Goal: Task Accomplishment & Management: Manage account settings

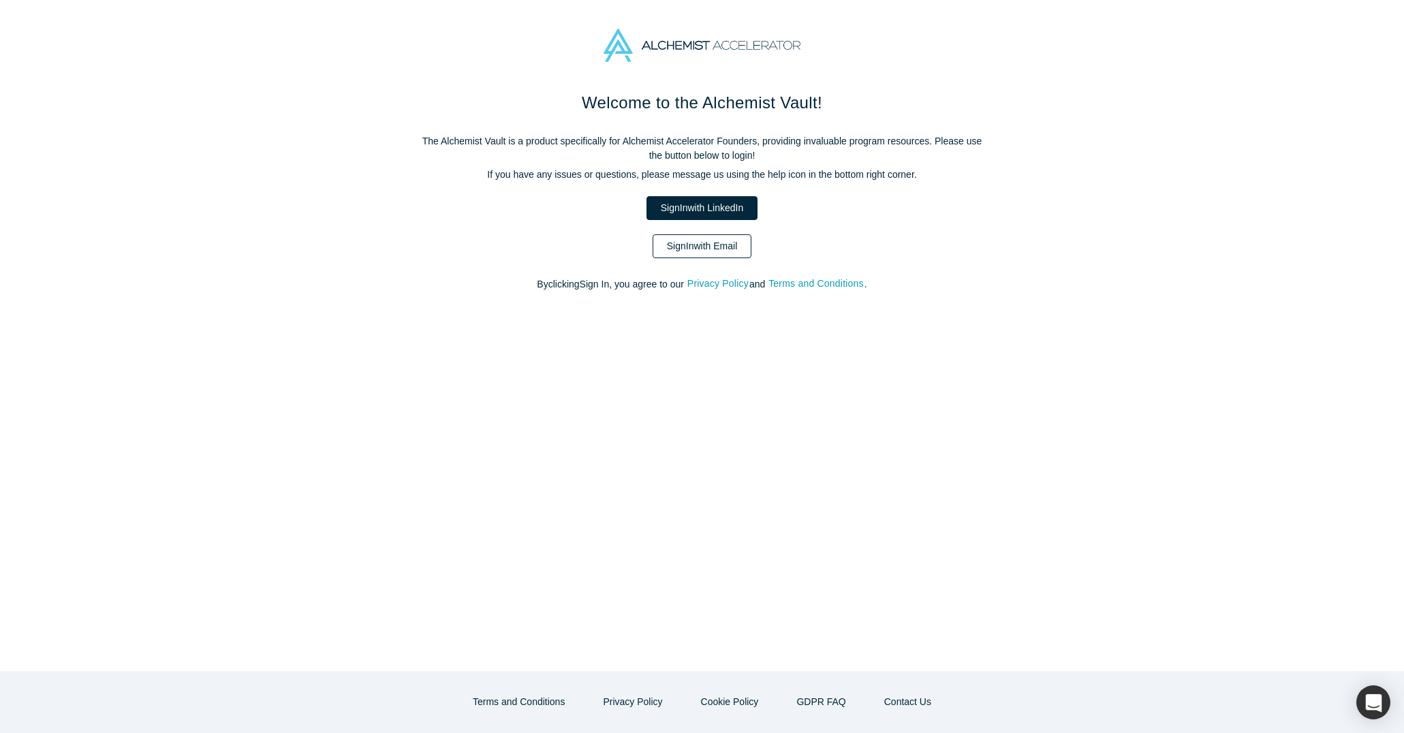
click at [713, 241] on link "Sign In with Email" at bounding box center [702, 246] width 99 height 24
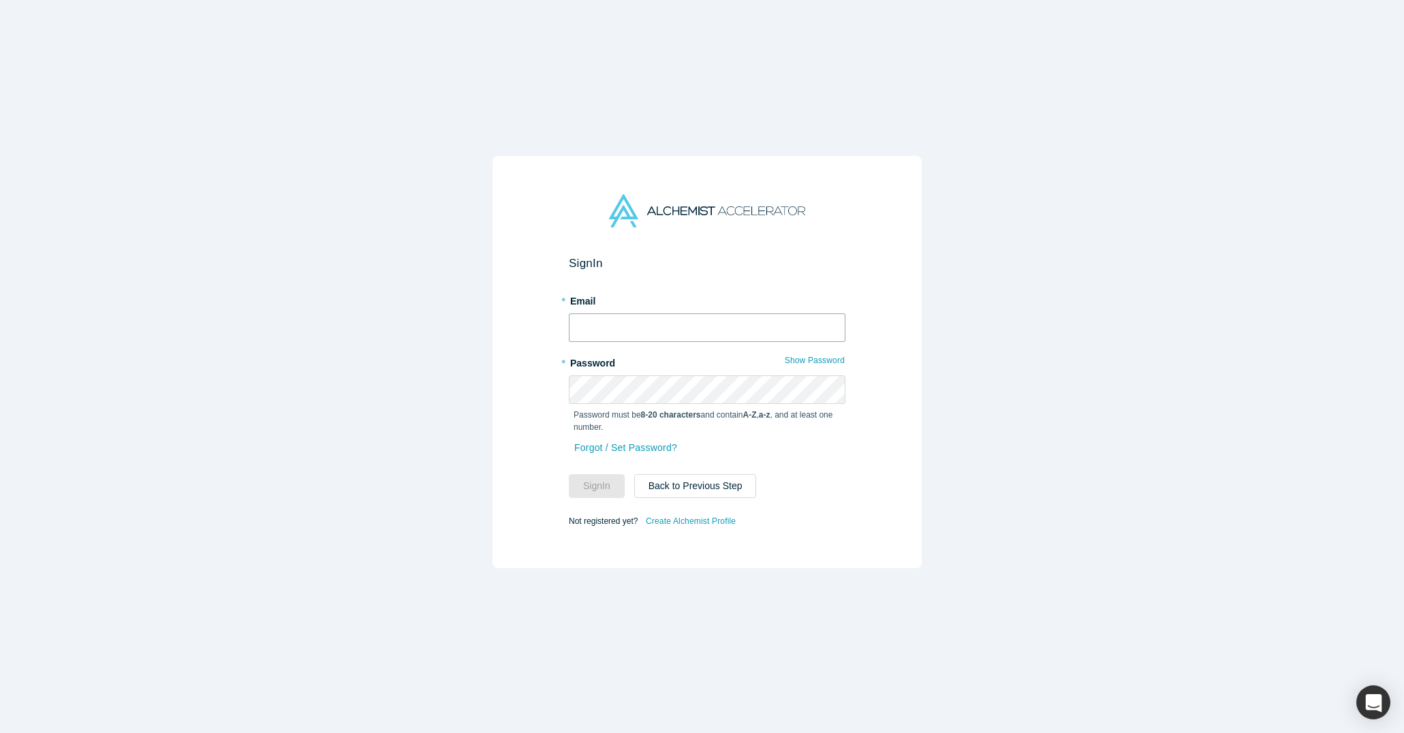
type input "[EMAIL_ADDRESS][DOMAIN_NAME]"
click at [710, 319] on input "[EMAIL_ADDRESS][DOMAIN_NAME]" at bounding box center [707, 327] width 277 height 29
drag, startPoint x: 593, startPoint y: 468, endPoint x: 587, endPoint y: 481, distance: 14.0
click at [587, 481] on form "Sign In * Email [EMAIL_ADDRESS][DOMAIN_NAME] * Password Show Password Password …" at bounding box center [707, 393] width 277 height 274
click at [586, 478] on button "Sign In" at bounding box center [597, 486] width 56 height 24
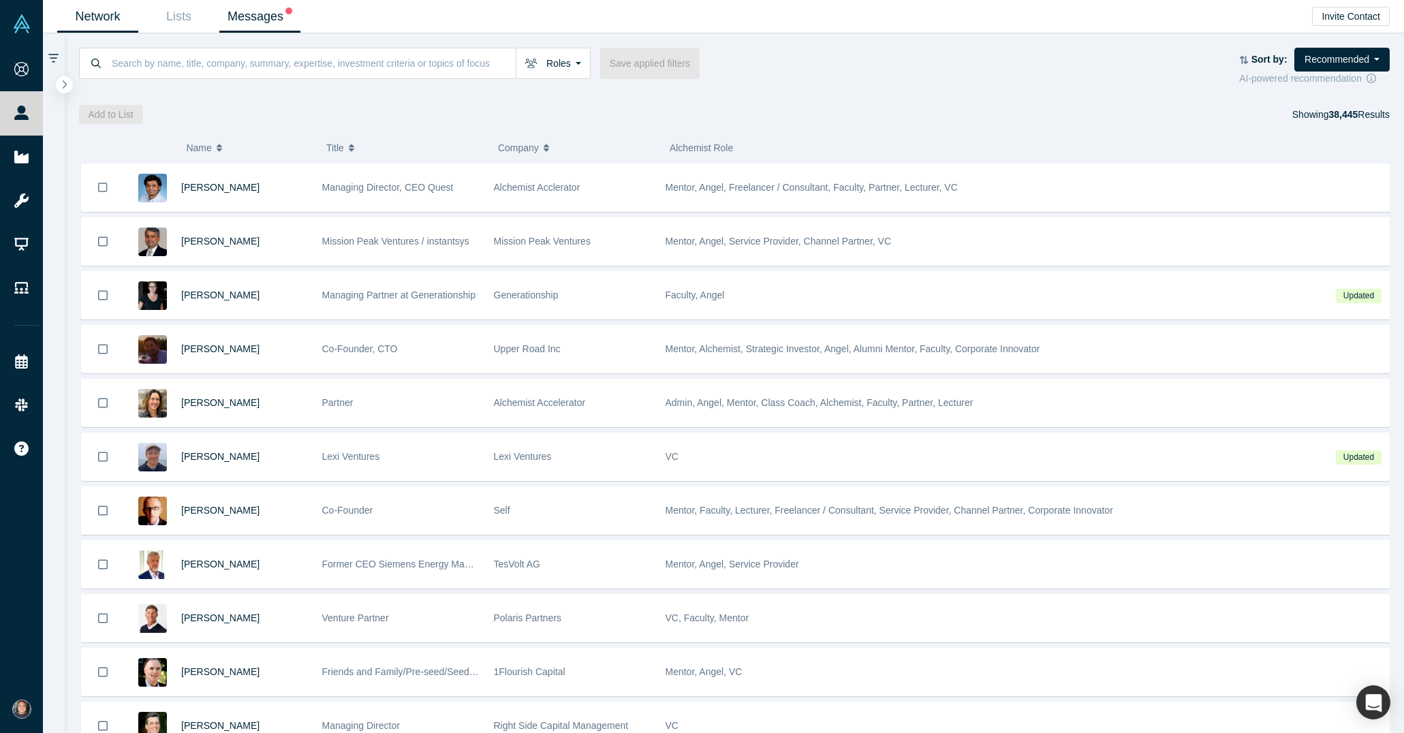
click at [254, 21] on link "Messages" at bounding box center [259, 17] width 81 height 32
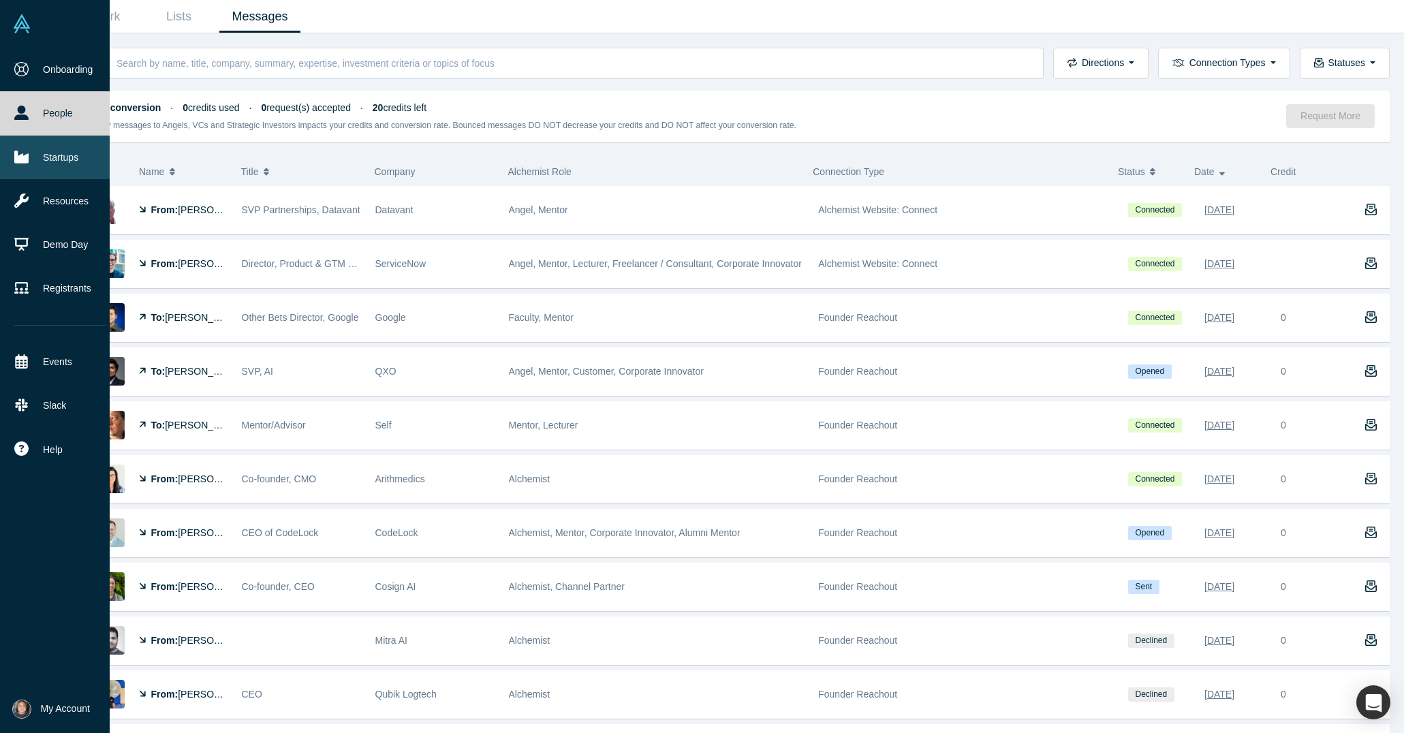
click at [70, 157] on link "Startups" at bounding box center [60, 158] width 120 height 44
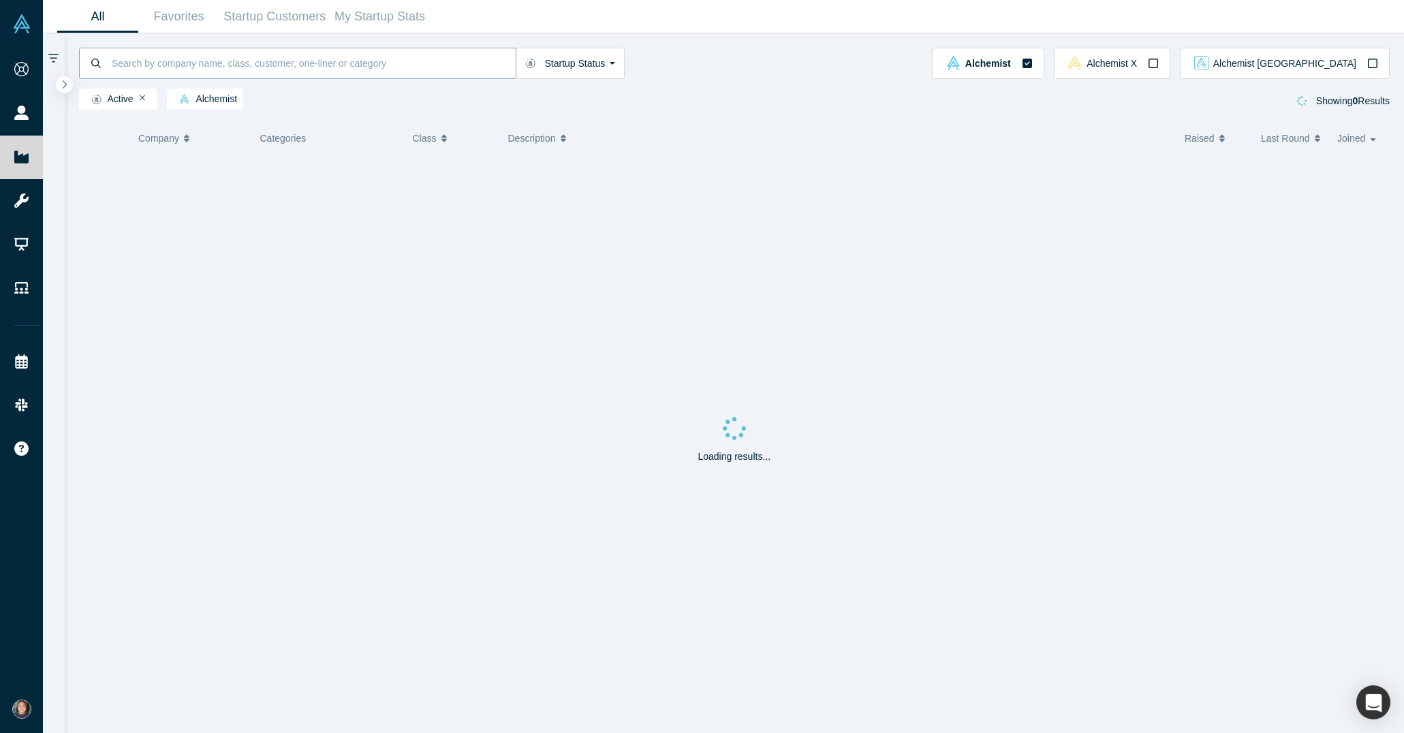
click at [180, 65] on input at bounding box center [312, 63] width 405 height 32
type input "polyview"
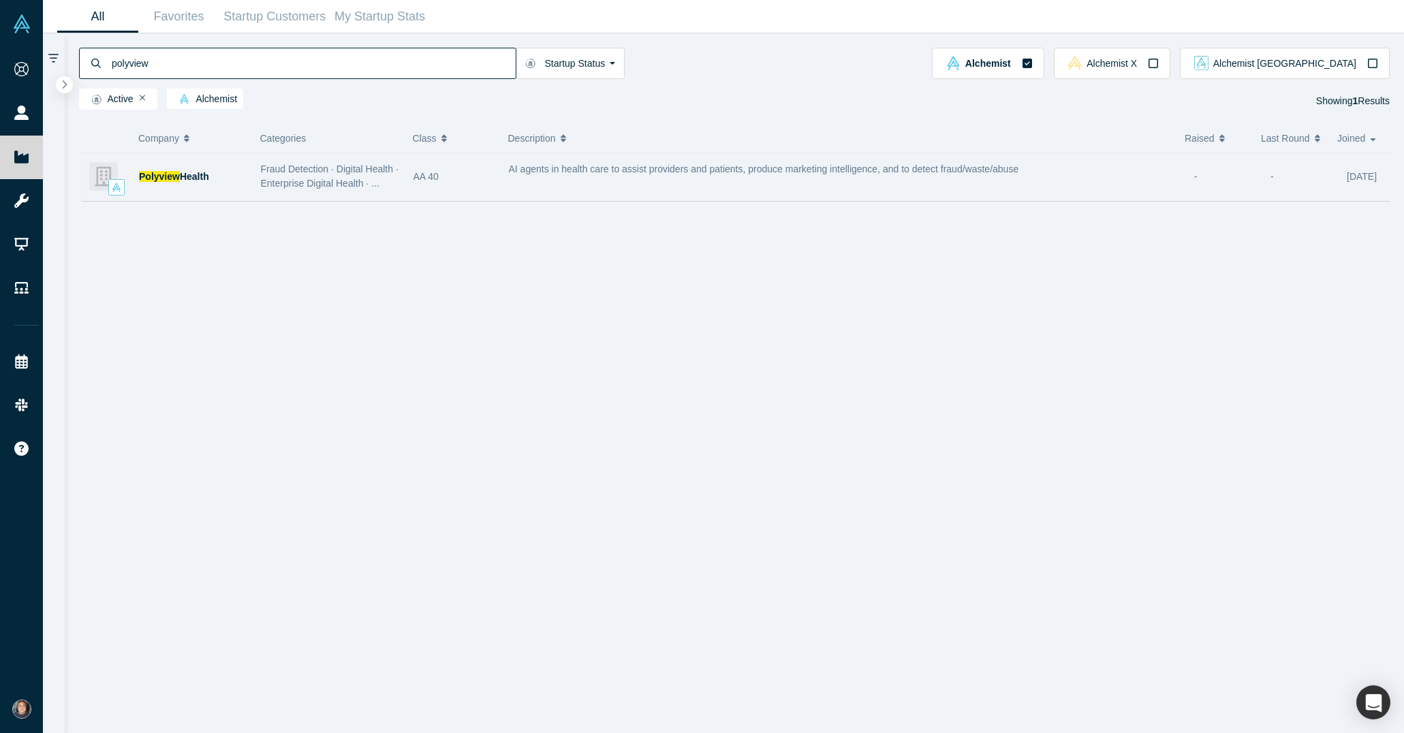
click at [285, 185] on span "Fraud Detection · Digital Health · Enterprise Digital Health · ..." at bounding box center [330, 176] width 138 height 25
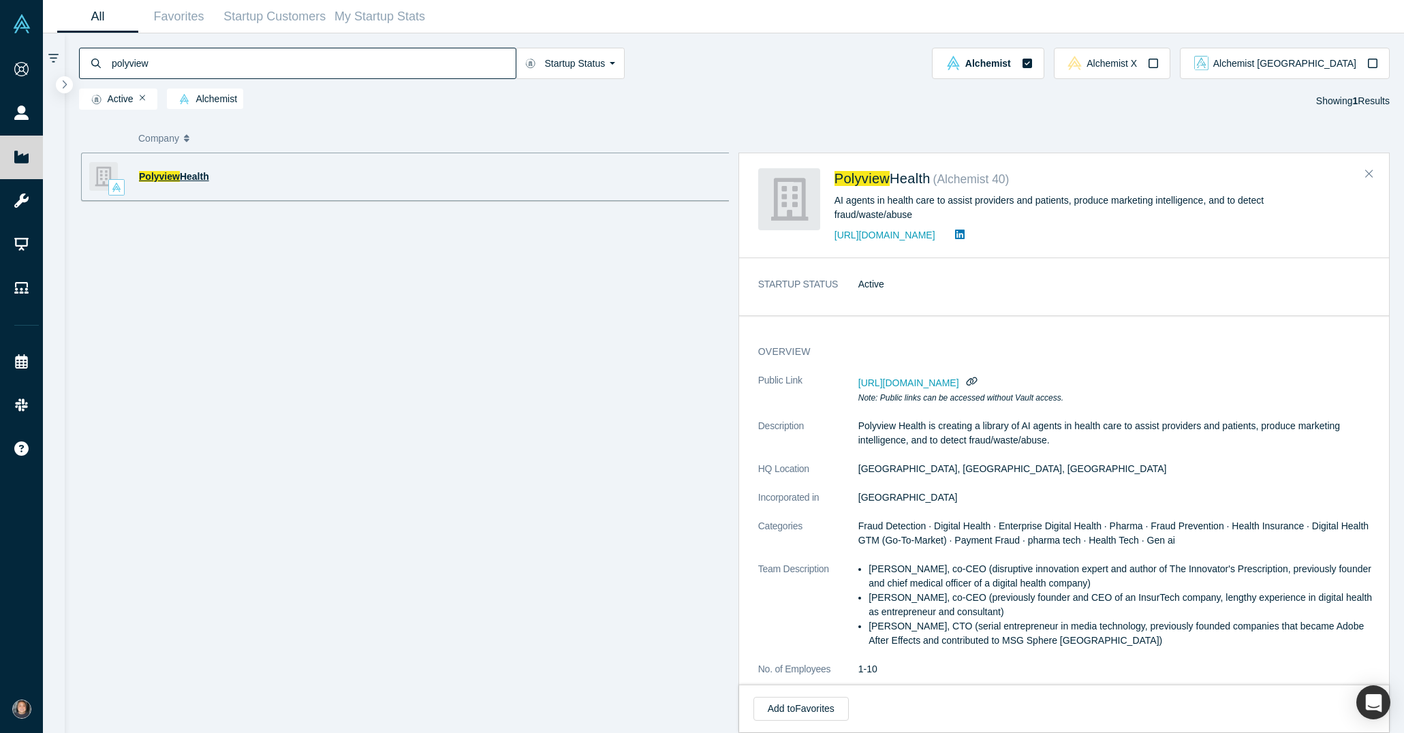
drag, startPoint x: 285, startPoint y: 185, endPoint x: 184, endPoint y: 181, distance: 100.9
click at [184, 181] on span "Health" at bounding box center [194, 176] width 29 height 11
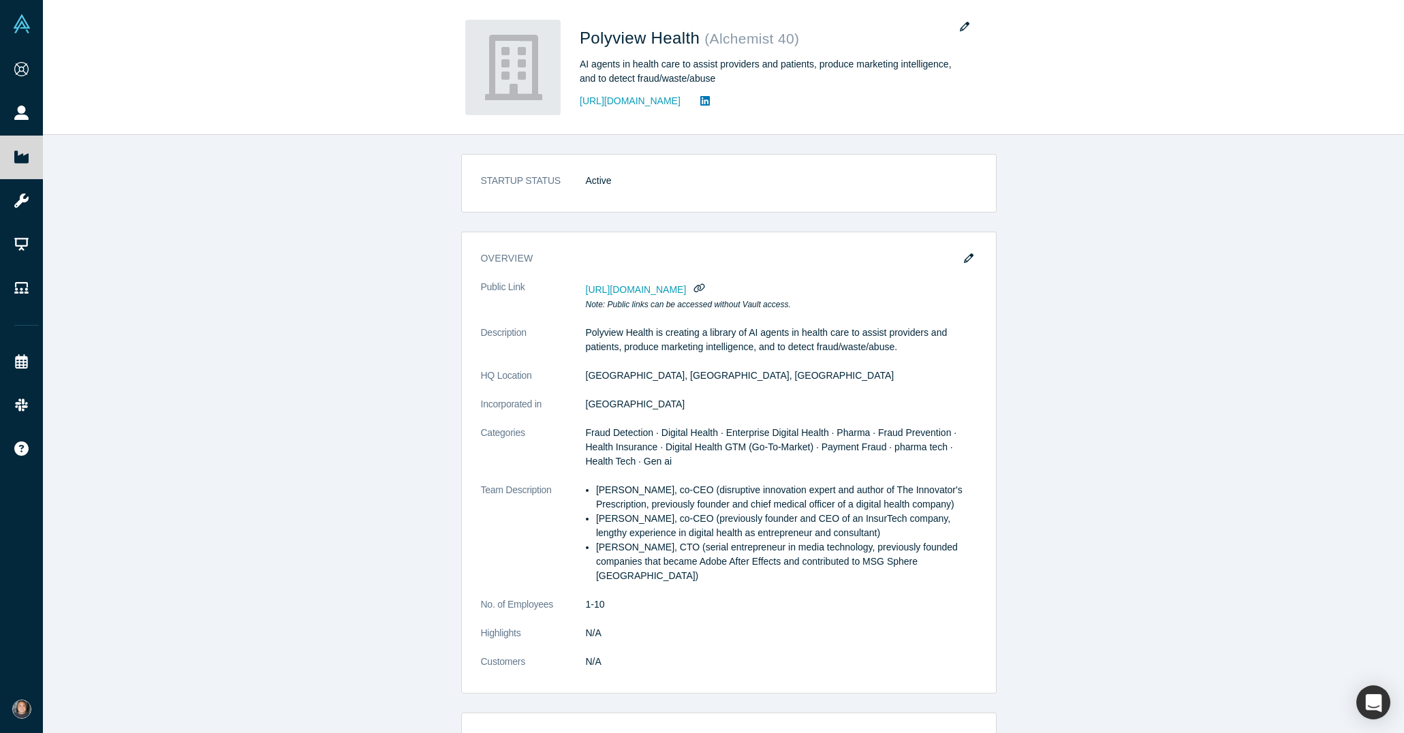
drag, startPoint x: 1132, startPoint y: 314, endPoint x: 1160, endPoint y: 218, distance: 100.1
click at [1160, 218] on div "STARTUP STATUS Active overview Public Link [URL][DOMAIN_NAME] Note: Public link…" at bounding box center [729, 439] width 1372 height 609
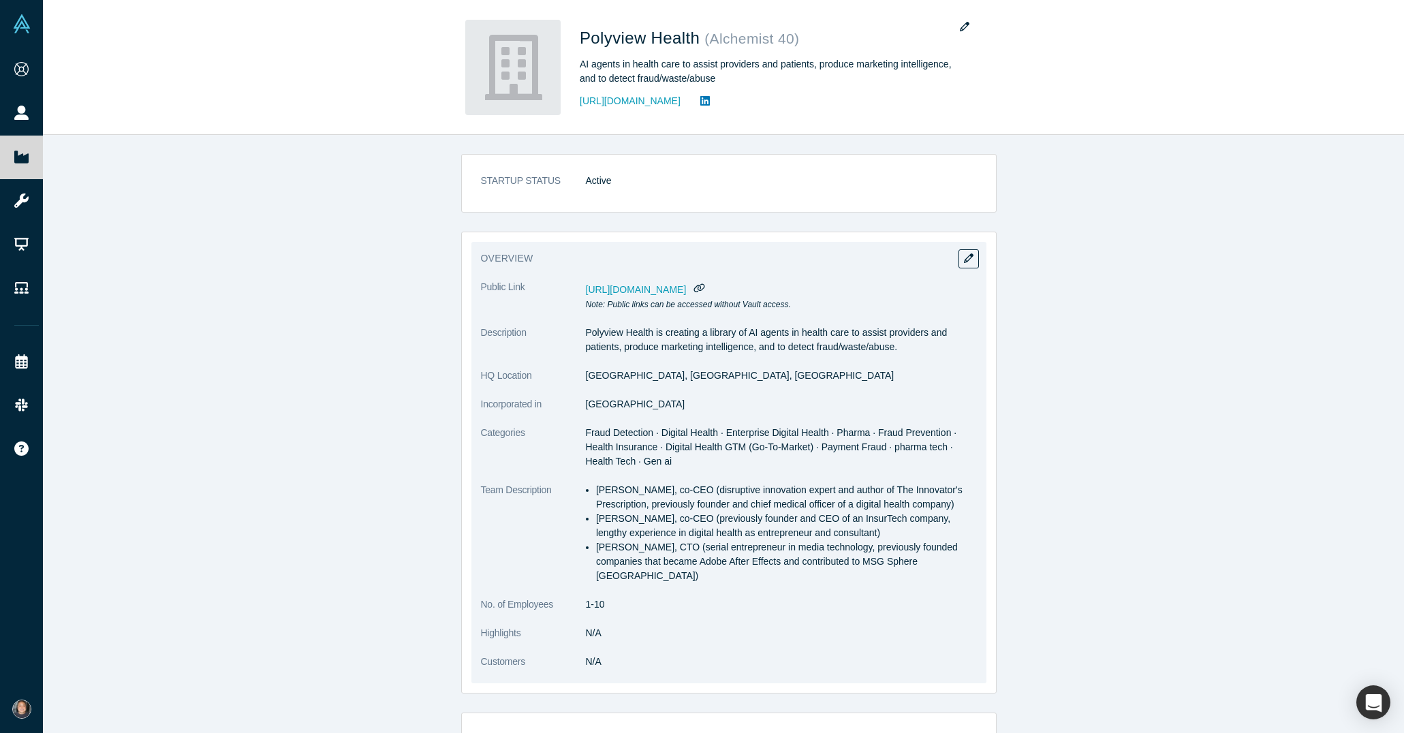
click at [921, 373] on dd "[GEOGRAPHIC_DATA], [GEOGRAPHIC_DATA], [GEOGRAPHIC_DATA]" at bounding box center [781, 376] width 391 height 14
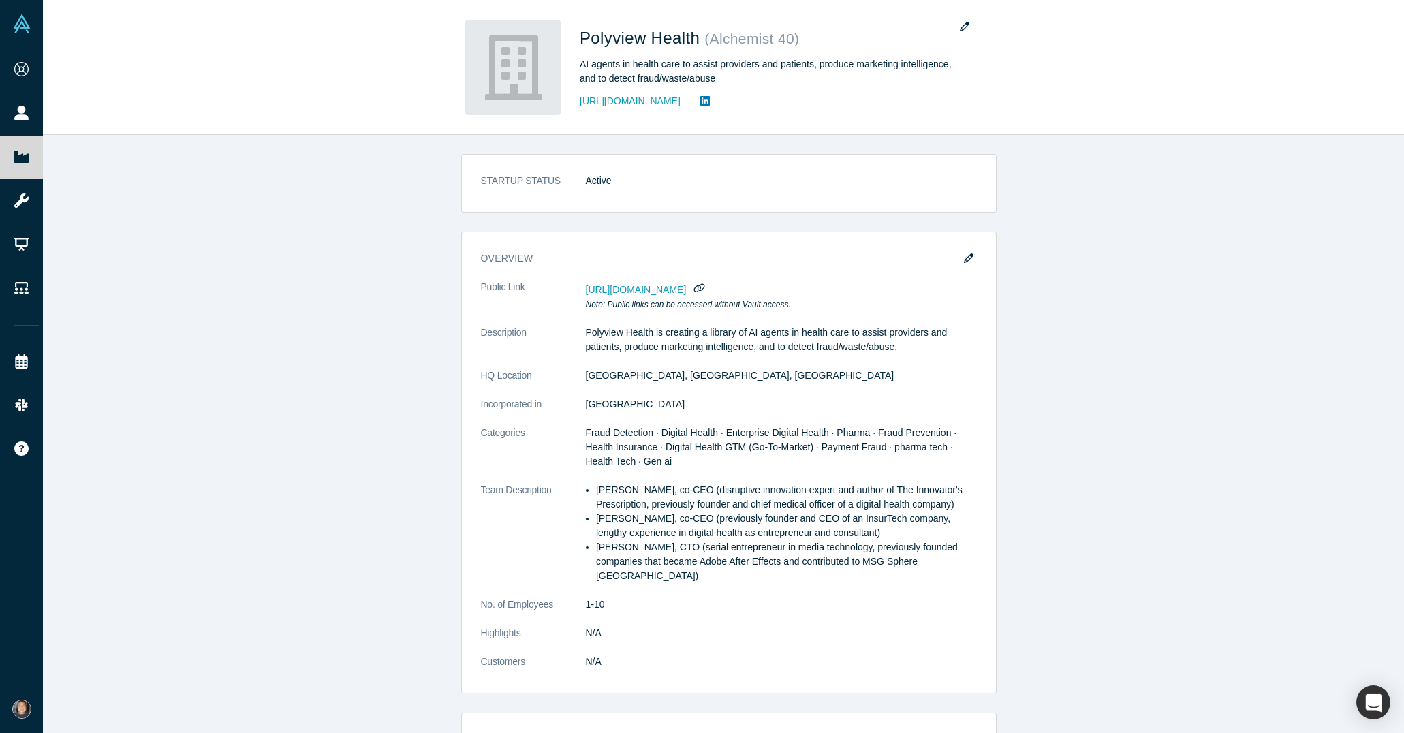
click at [967, 262] on icon "button" at bounding box center [969, 259] width 10 height 10
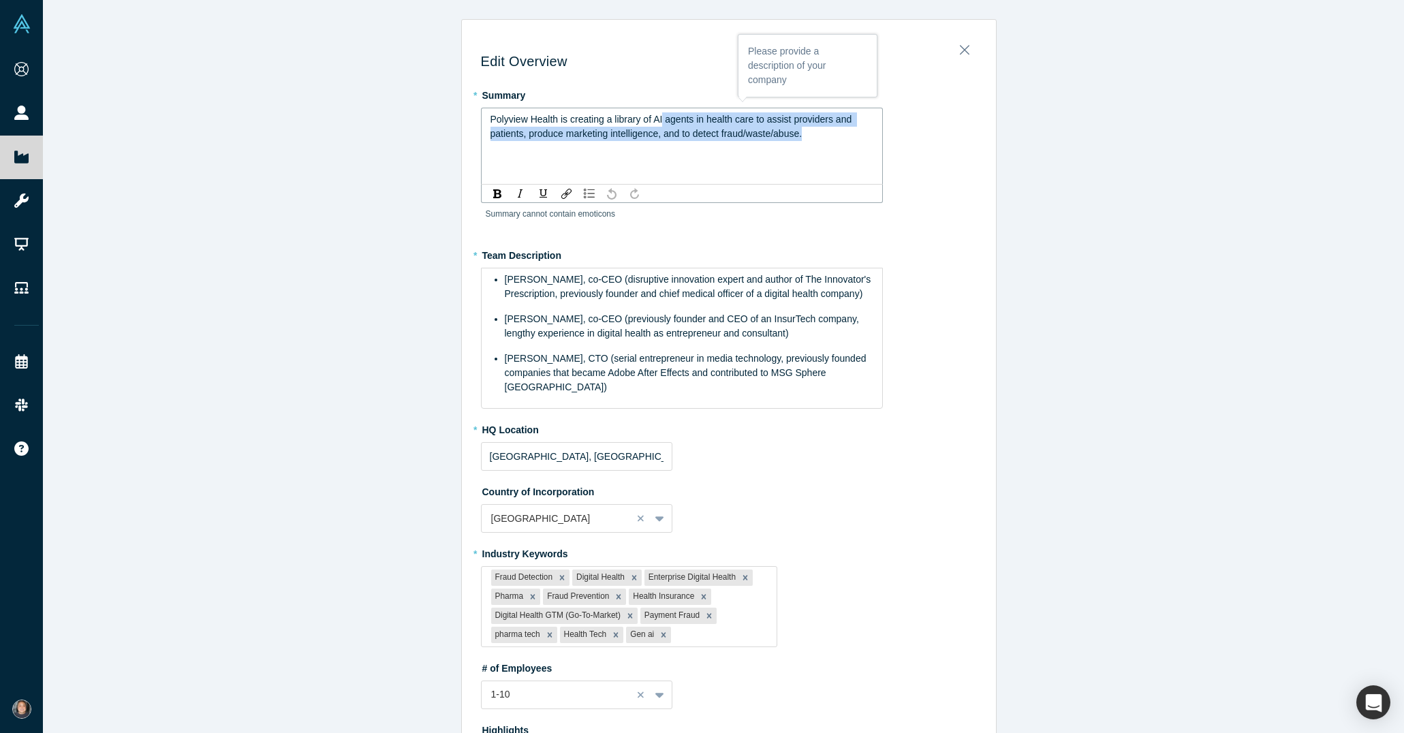
drag, startPoint x: 807, startPoint y: 132, endPoint x: 656, endPoint y: 116, distance: 152.2
click at [656, 116] on div "Polyview Health is creating a library of AI agents in health care to assist pro…" at bounding box center [683, 126] width 384 height 29
click at [738, 140] on div "Polyview Health is creating a library of AI agents in health care to assist pro…" at bounding box center [683, 126] width 384 height 29
drag, startPoint x: 816, startPoint y: 138, endPoint x: 761, endPoint y: 115, distance: 59.6
click at [761, 115] on div "Polyview Health is creating a library of AI agents in health care to assist pro…" at bounding box center [683, 126] width 384 height 29
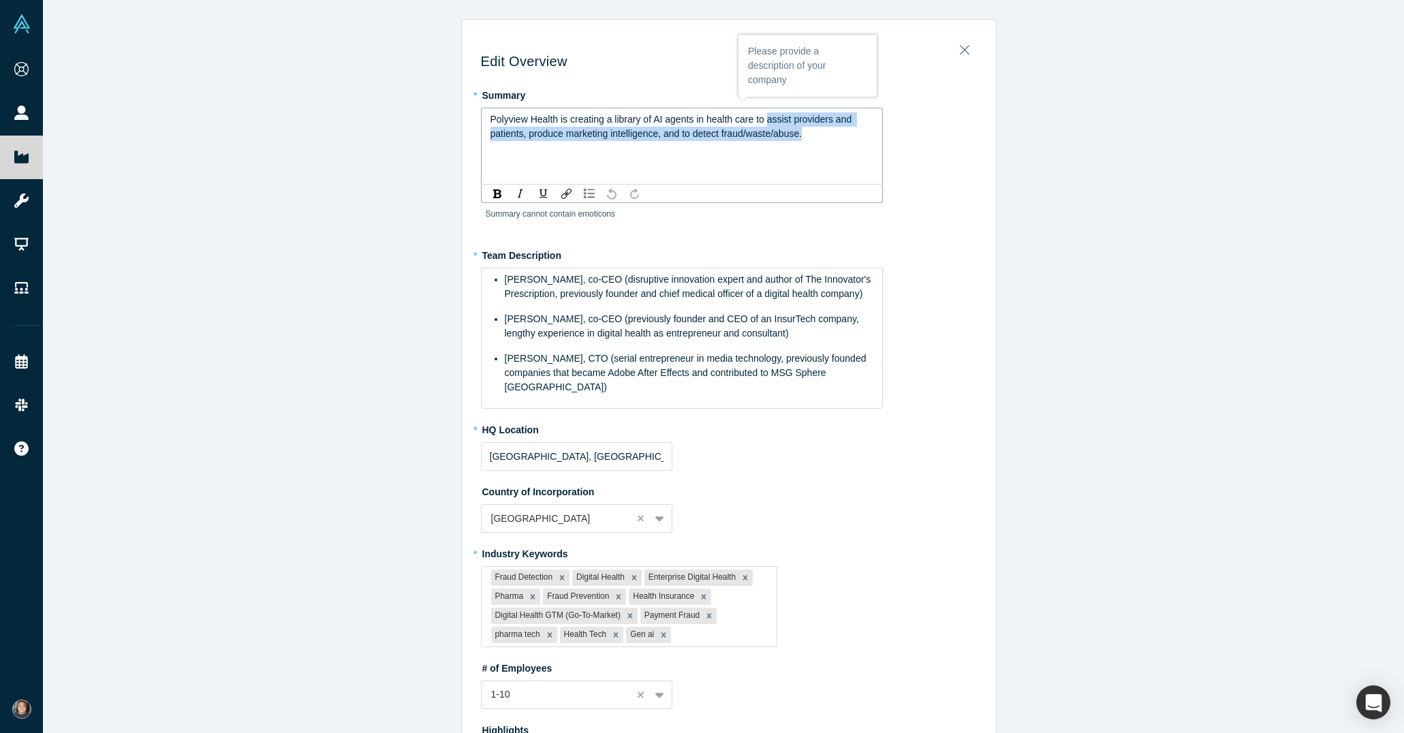
paste div "rdw-editor"
click at [767, 121] on span "Polyview Health is creating a library of AI agents in health care to Prevent fr…" at bounding box center [675, 126] width 369 height 25
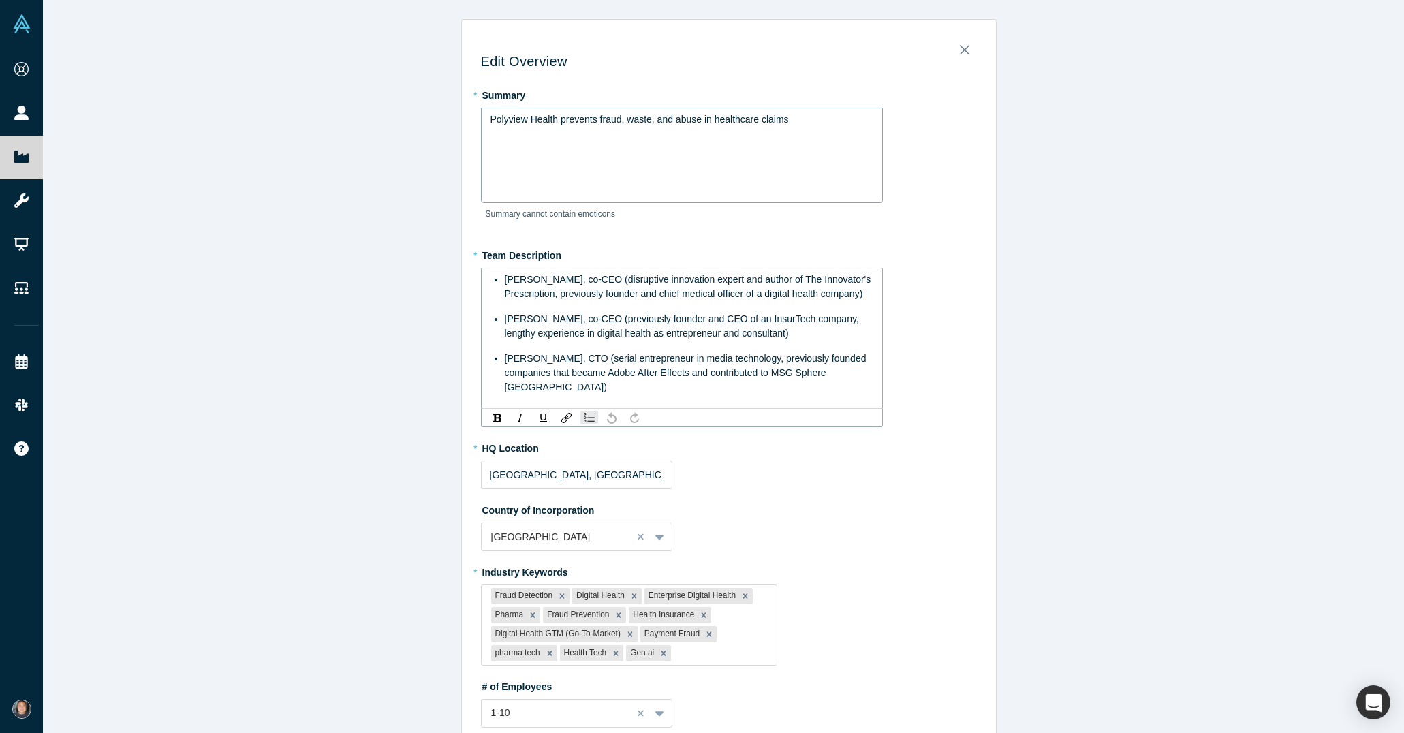
click at [505, 292] on span "[PERSON_NAME], co-CEO (disruptive innovation expert and author of The Innovator…" at bounding box center [689, 286] width 369 height 25
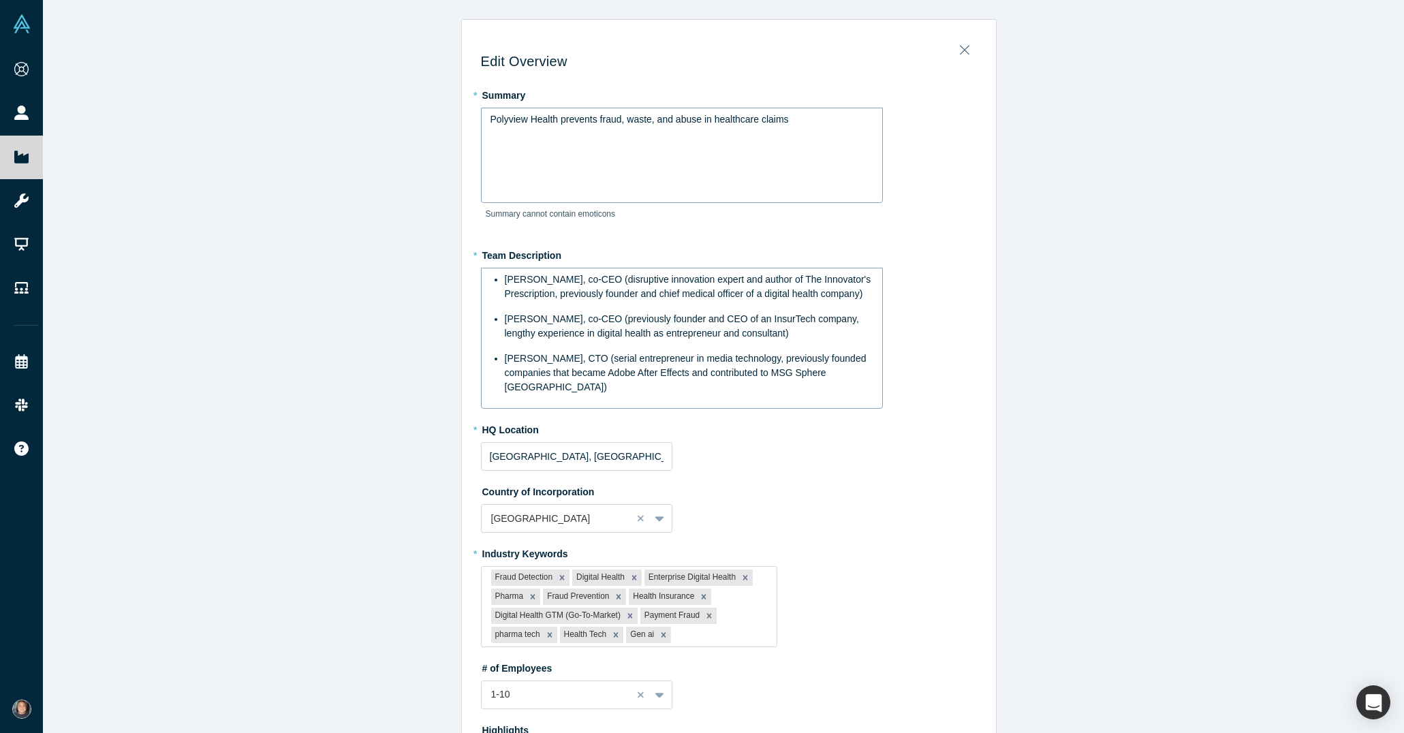
click at [820, 354] on span "[PERSON_NAME], CTO (serial entrepreneur in media technology, previously founded…" at bounding box center [687, 373] width 365 height 40
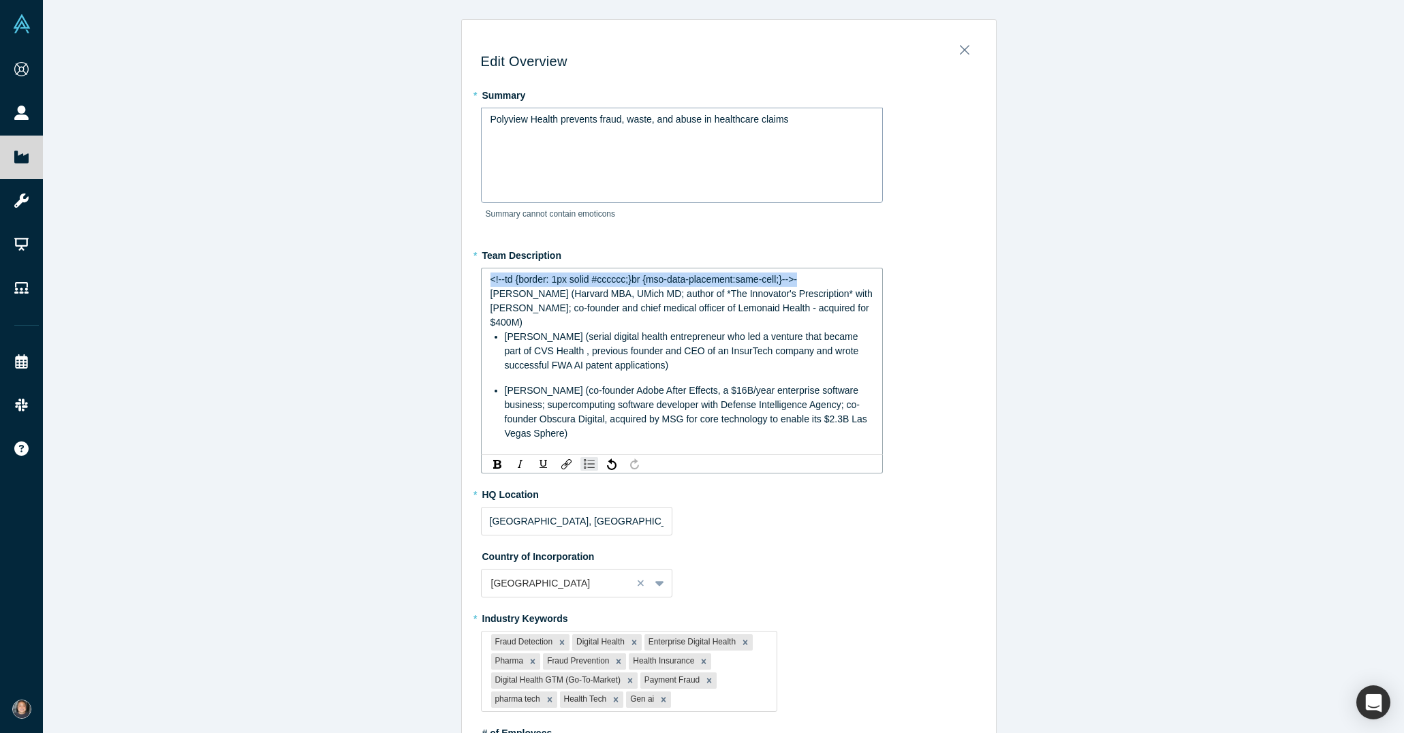
drag, startPoint x: 793, startPoint y: 279, endPoint x: 484, endPoint y: 283, distance: 308.7
click at [484, 283] on div "<!--td {border: 1px solid #cccccc;}br {mso-data-placement:same-cell;}-->- [PERS…" at bounding box center [682, 361] width 402 height 187
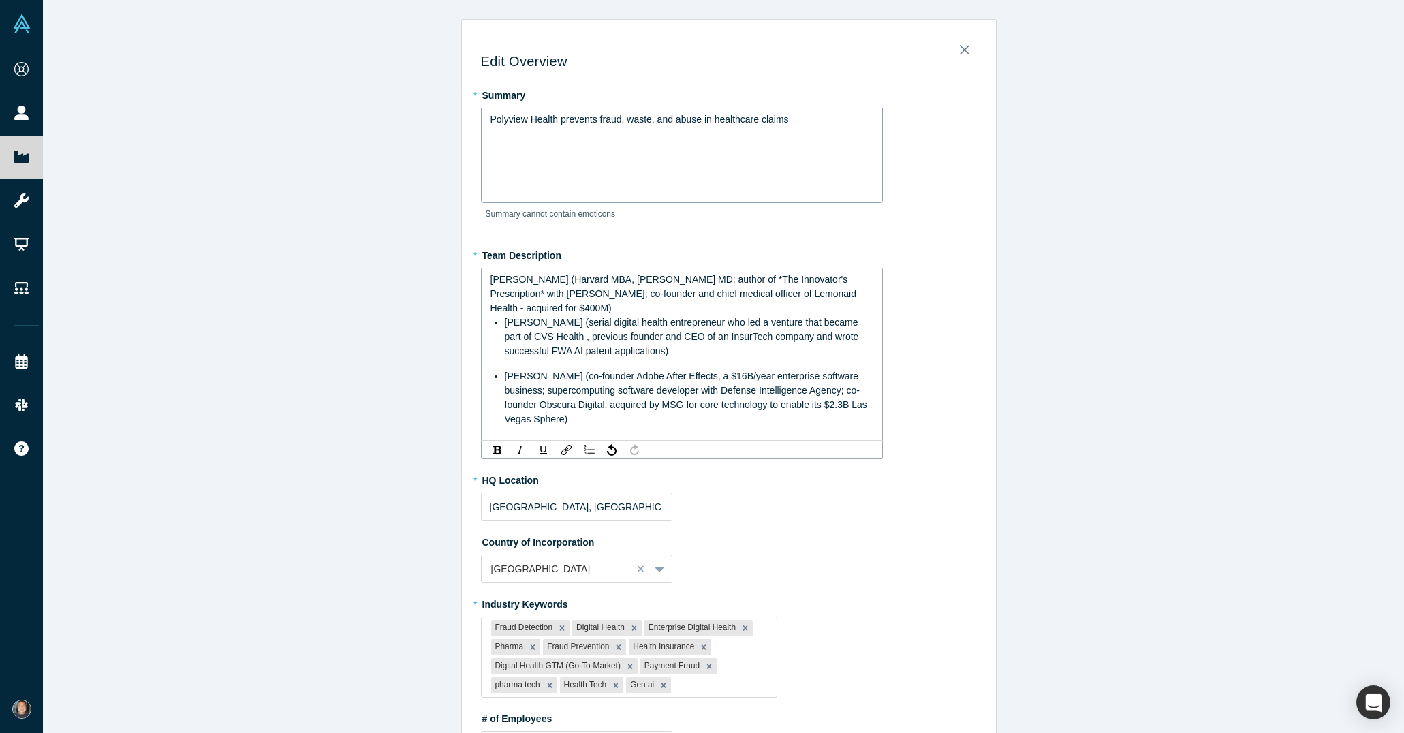
drag, startPoint x: 498, startPoint y: 328, endPoint x: 481, endPoint y: 328, distance: 17.0
click at [481, 328] on div "[PERSON_NAME] (Harvard MBA, [PERSON_NAME] MD; author of *The Innovator's Prescr…" at bounding box center [682, 354] width 402 height 173
click at [491, 279] on span "[PERSON_NAME] (Harvard MBA, [PERSON_NAME] MD; author of *The Innovator's Prescr…" at bounding box center [675, 294] width 369 height 40
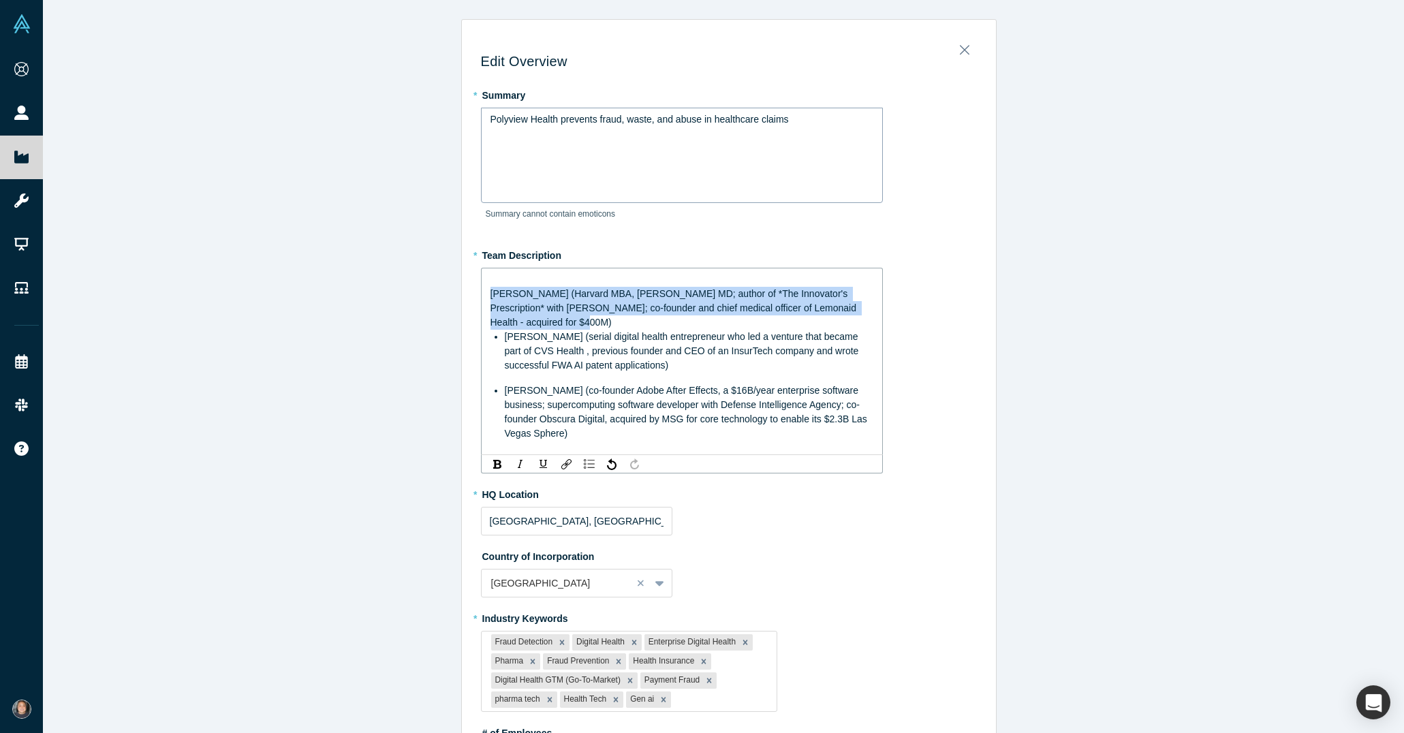
drag, startPoint x: 541, startPoint y: 318, endPoint x: 443, endPoint y: 287, distance: 103.0
click at [443, 287] on div "Edit Overview * Summary Polyview Health prevents fraud, waste, and abuse in hea…" at bounding box center [729, 371] width 1372 height 743
copy span "[PERSON_NAME] (Harvard MBA, [PERSON_NAME] MD; author of *The Innovator's Prescr…"
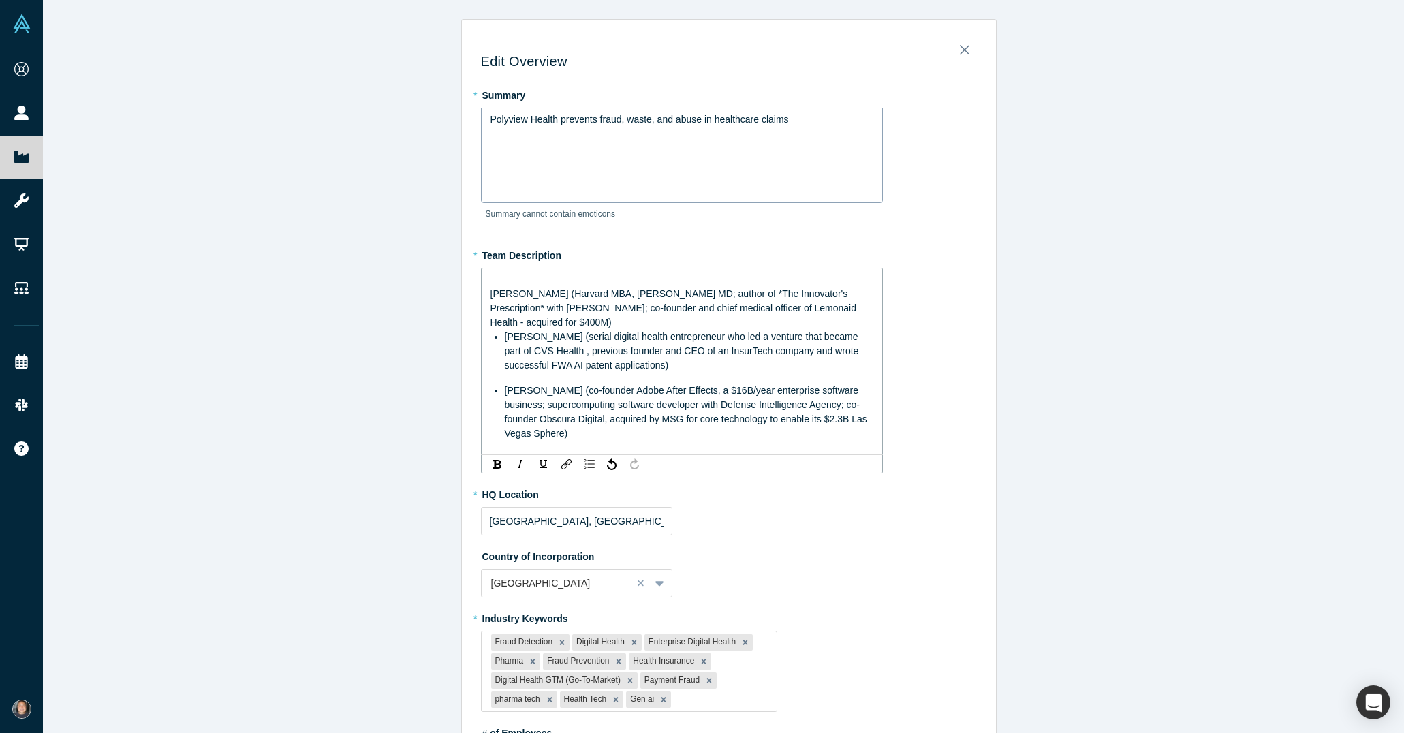
click at [505, 334] on span "[PERSON_NAME] (serial digital health entrepreneur who led a venture that became…" at bounding box center [683, 351] width 357 height 40
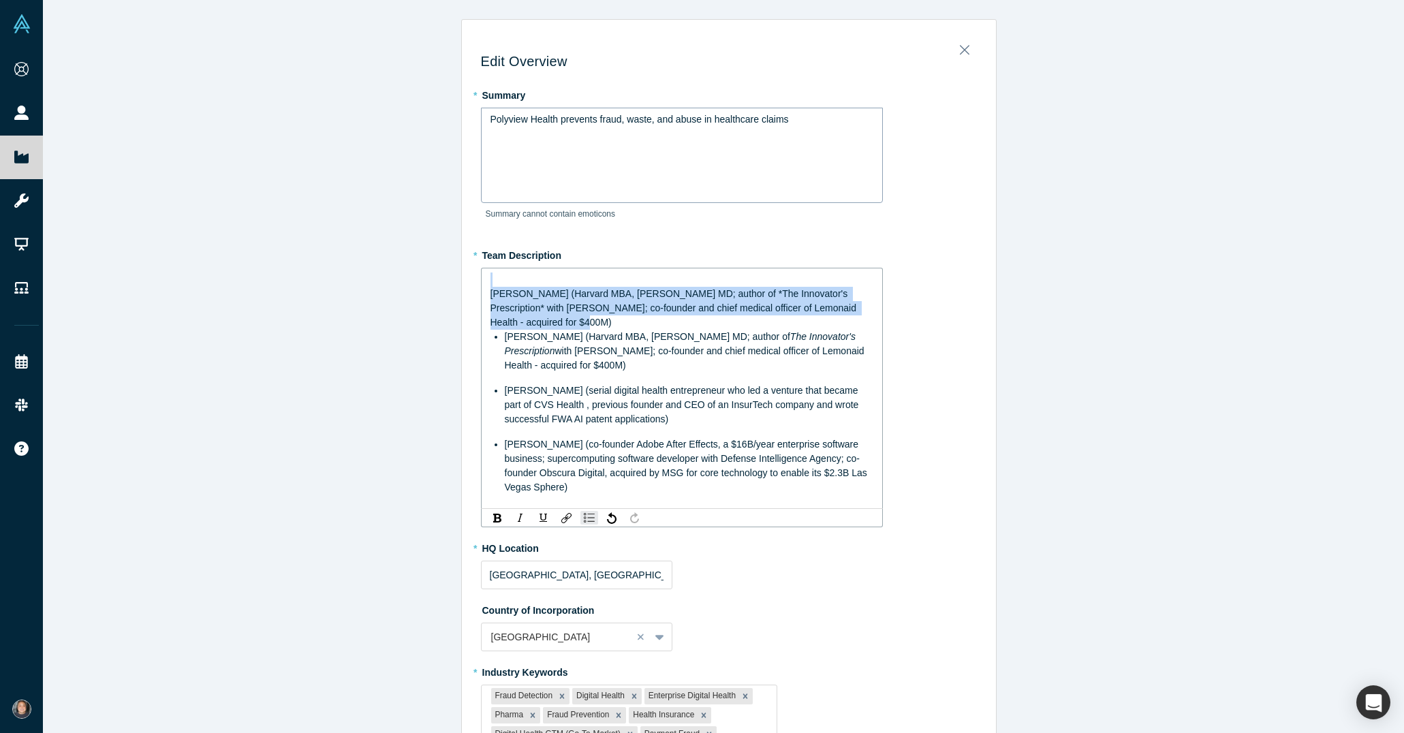
drag, startPoint x: 669, startPoint y: 320, endPoint x: 326, endPoint y: 283, distance: 345.4
click at [326, 283] on div "Edit Overview * Summary Polyview Health prevents fraud, waste, and abuse in hea…" at bounding box center [729, 371] width 1372 height 743
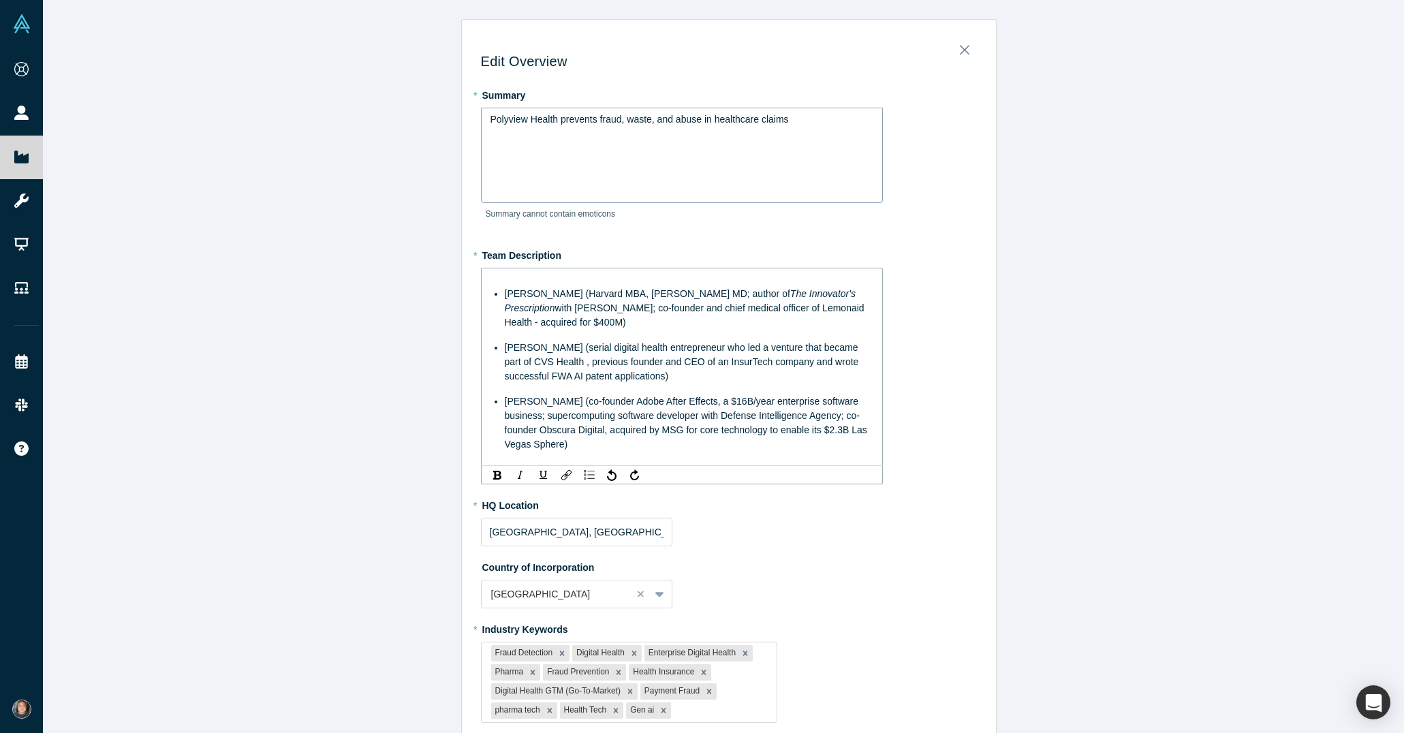
click at [938, 322] on div "* Team Description [PERSON_NAME] (Harvard MBA, [PERSON_NAME] MD; author of The …" at bounding box center [729, 364] width 496 height 241
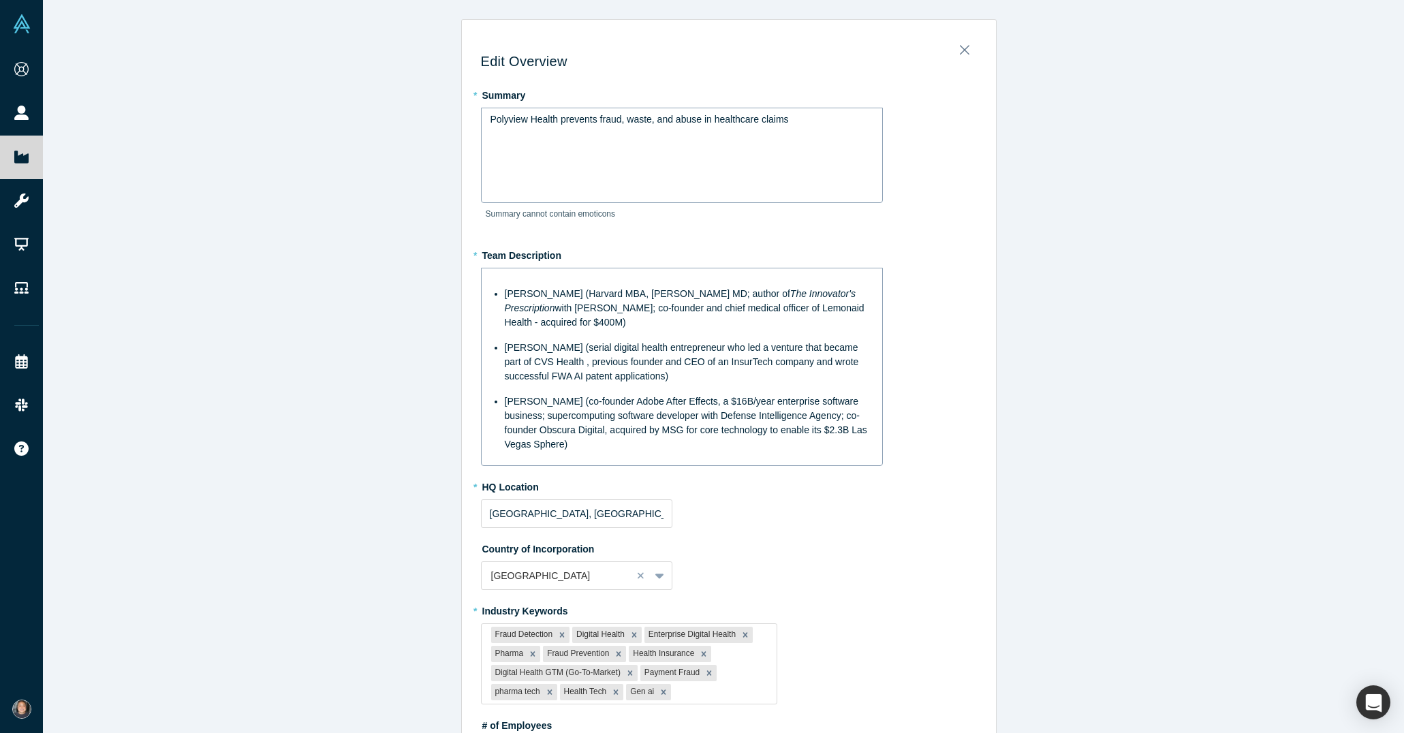
click at [727, 328] on div "[PERSON_NAME] (Harvard MBA, [PERSON_NAME] MD; author of The Innovator's Prescri…" at bounding box center [689, 308] width 369 height 43
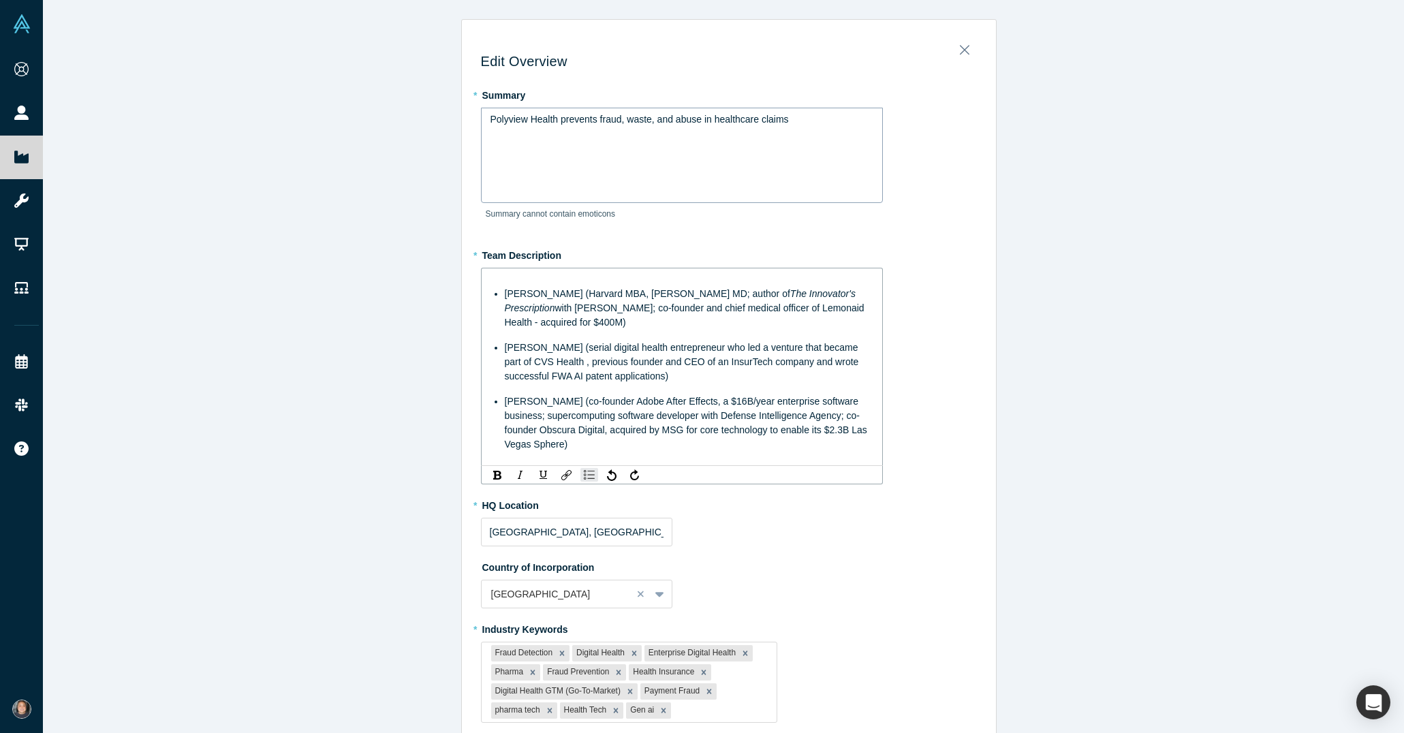
click at [549, 363] on span "[PERSON_NAME] (serial digital health entrepreneur who led a venture that became…" at bounding box center [683, 362] width 357 height 40
click at [591, 368] on span "[PERSON_NAME] (serial digital health entrepreneur who led a venture that became…" at bounding box center [683, 362] width 356 height 40
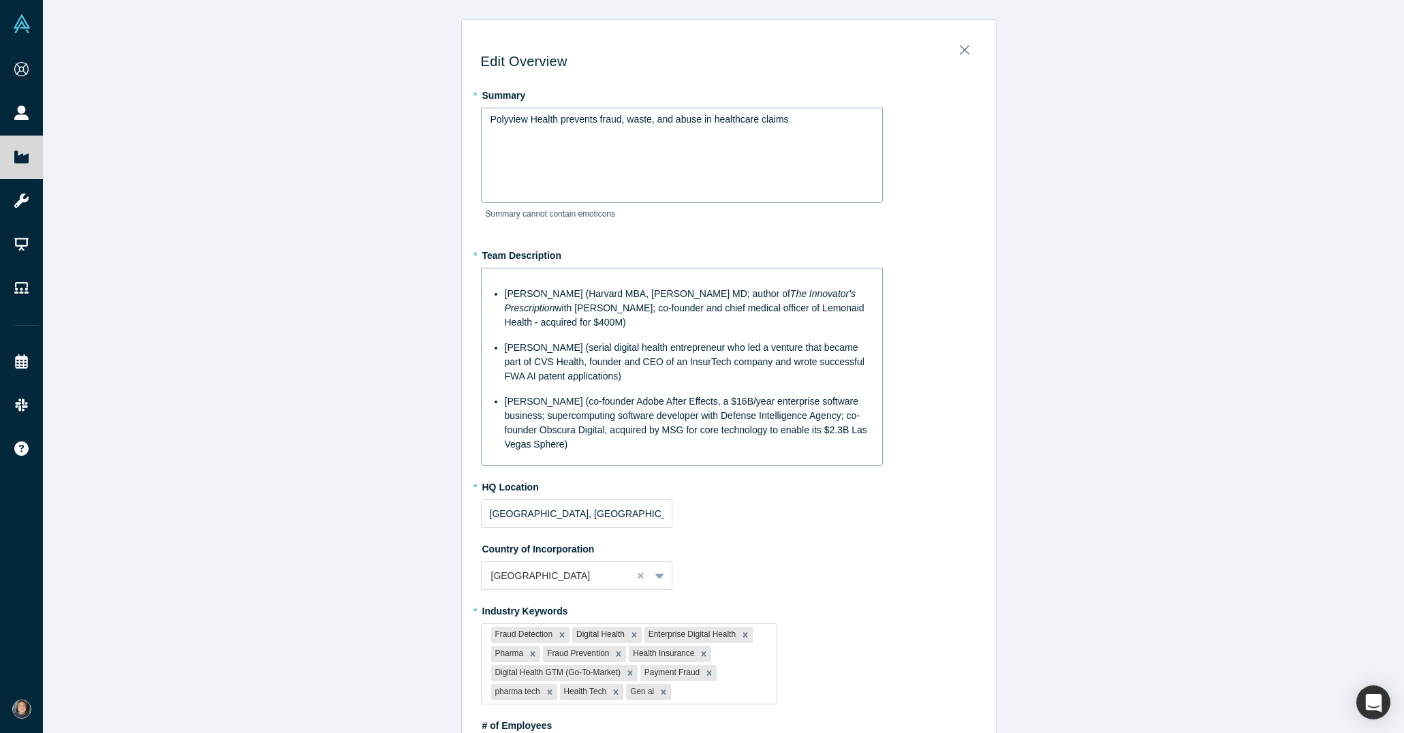
click at [810, 442] on div "[PERSON_NAME] (co-founder Adobe After Effects, a $16B/year enterprise software …" at bounding box center [689, 423] width 369 height 57
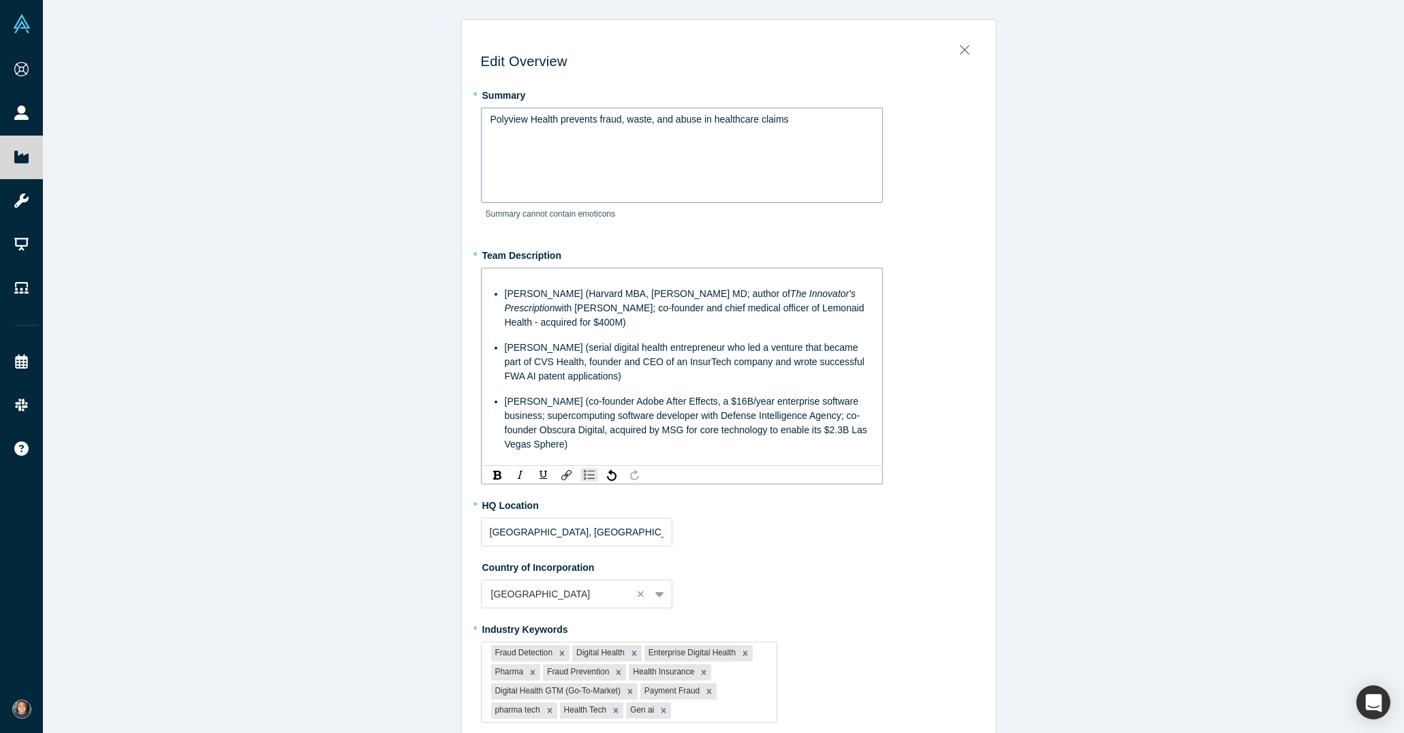
click at [690, 450] on div "[PERSON_NAME] (co-founder Adobe After Effects, a $16B/year enterprise software …" at bounding box center [689, 423] width 369 height 57
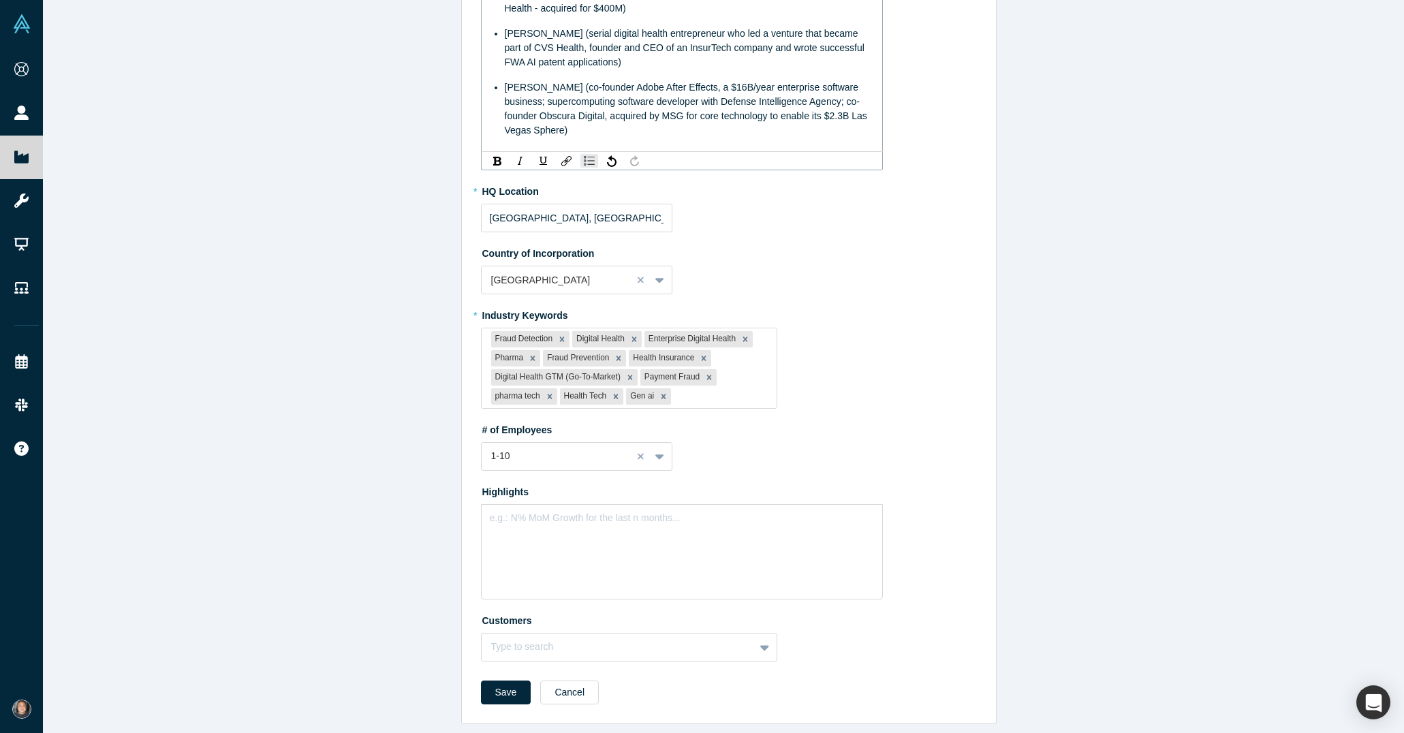
scroll to position [306, 0]
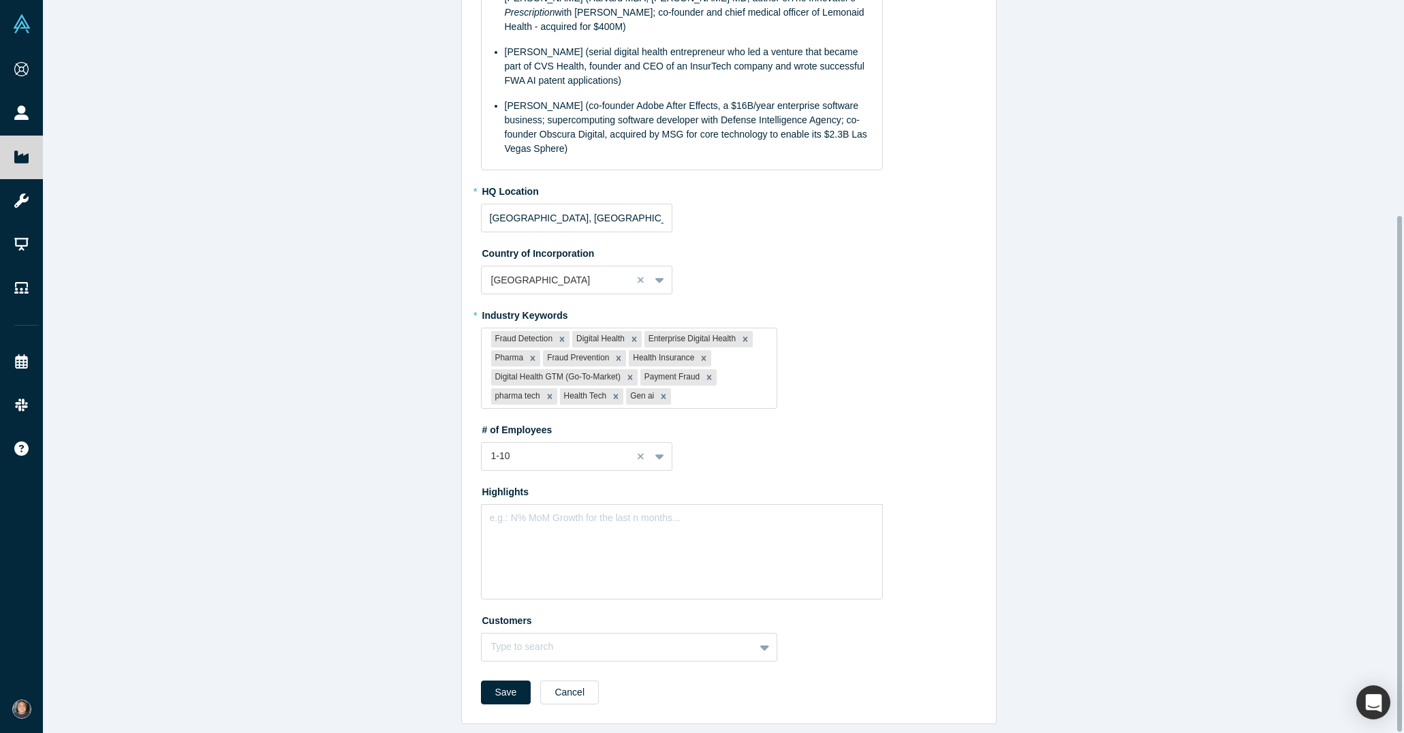
drag, startPoint x: 1064, startPoint y: 495, endPoint x: 952, endPoint y: 431, distance: 128.8
click at [952, 431] on div "# of Employees 1-10" at bounding box center [729, 444] width 496 height 52
click at [674, 544] on div "e.g.: N% MoM Growth for the last n months..." at bounding box center [682, 551] width 402 height 95
click at [504, 683] on button "Save" at bounding box center [506, 693] width 50 height 24
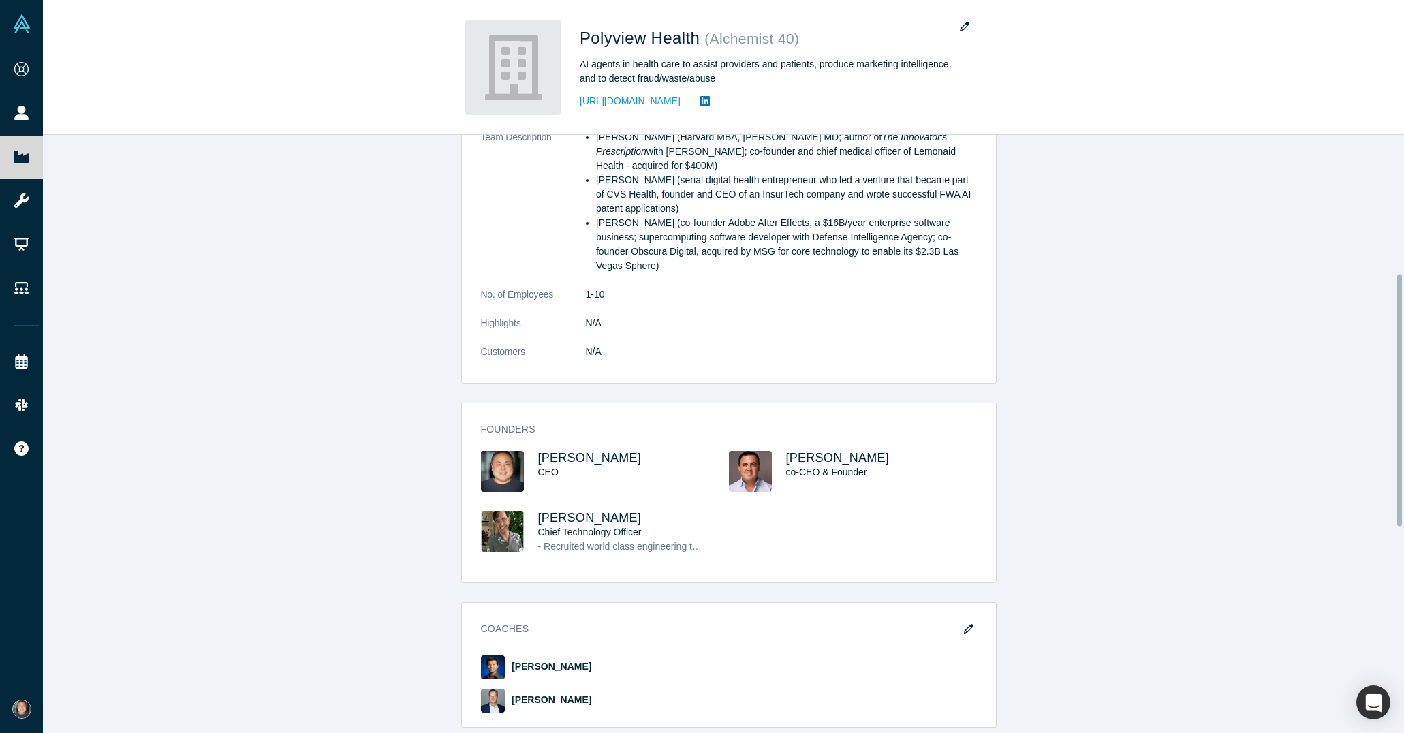
scroll to position [0, 0]
